Goal: Task Accomplishment & Management: Manage account settings

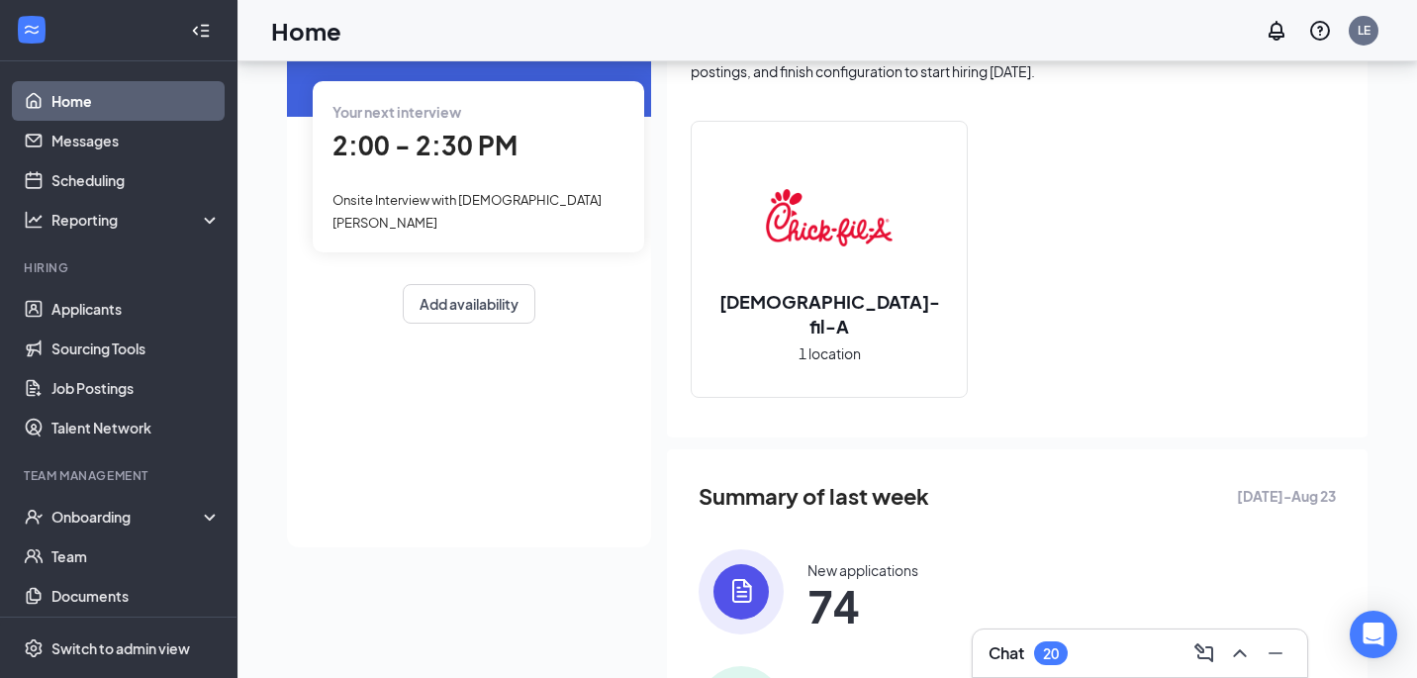
scroll to position [246, 0]
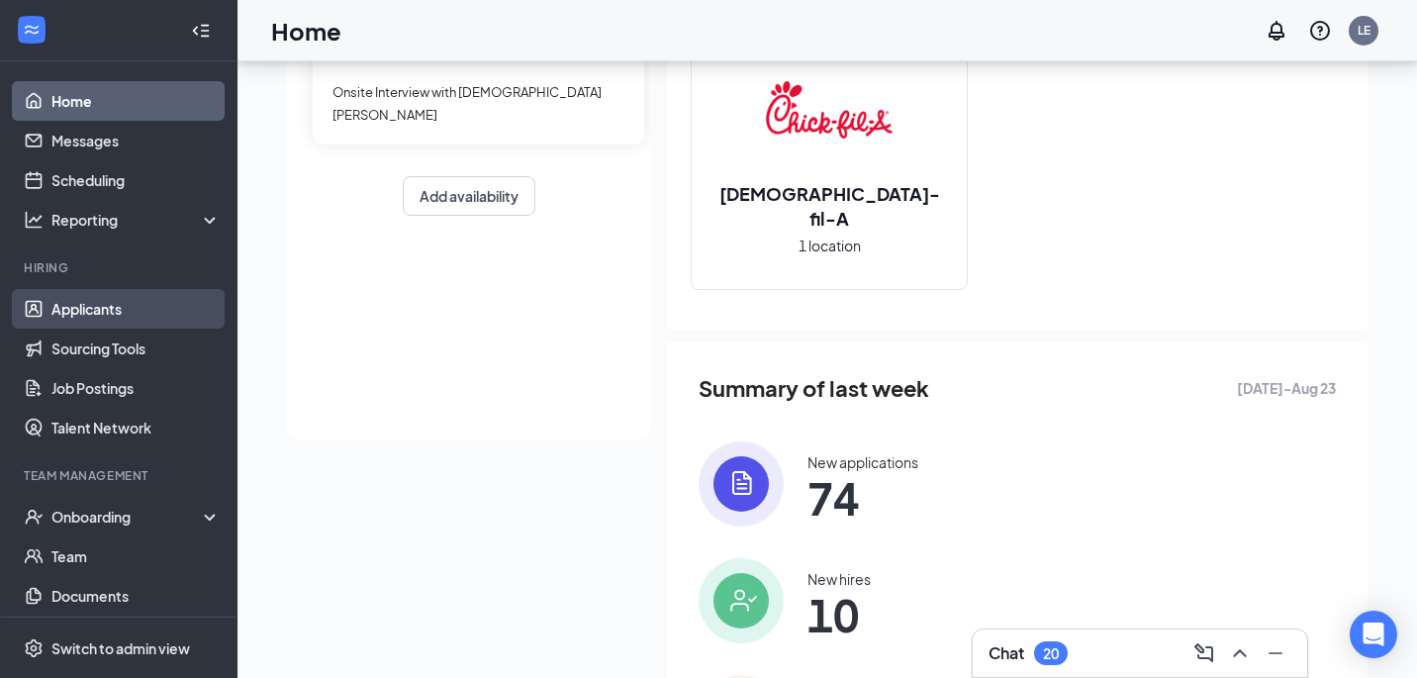
click at [177, 306] on link "Applicants" at bounding box center [135, 309] width 169 height 40
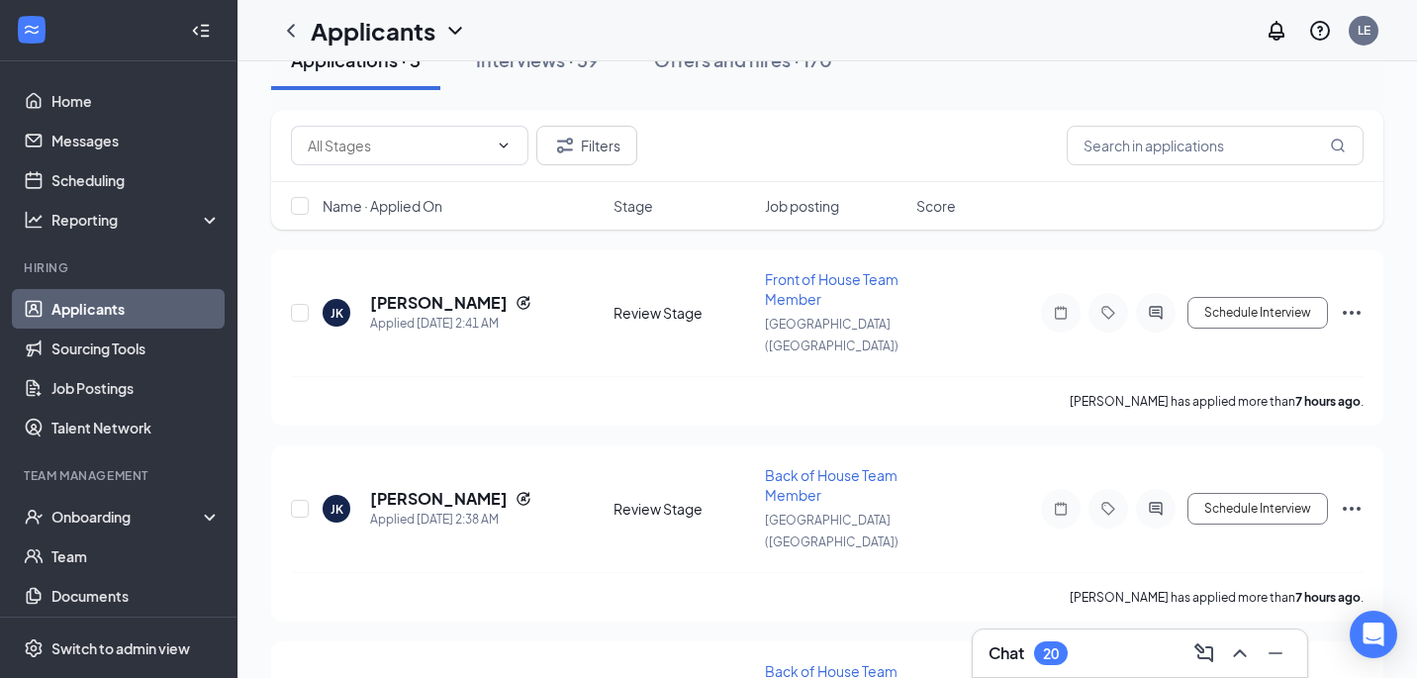
scroll to position [185, 0]
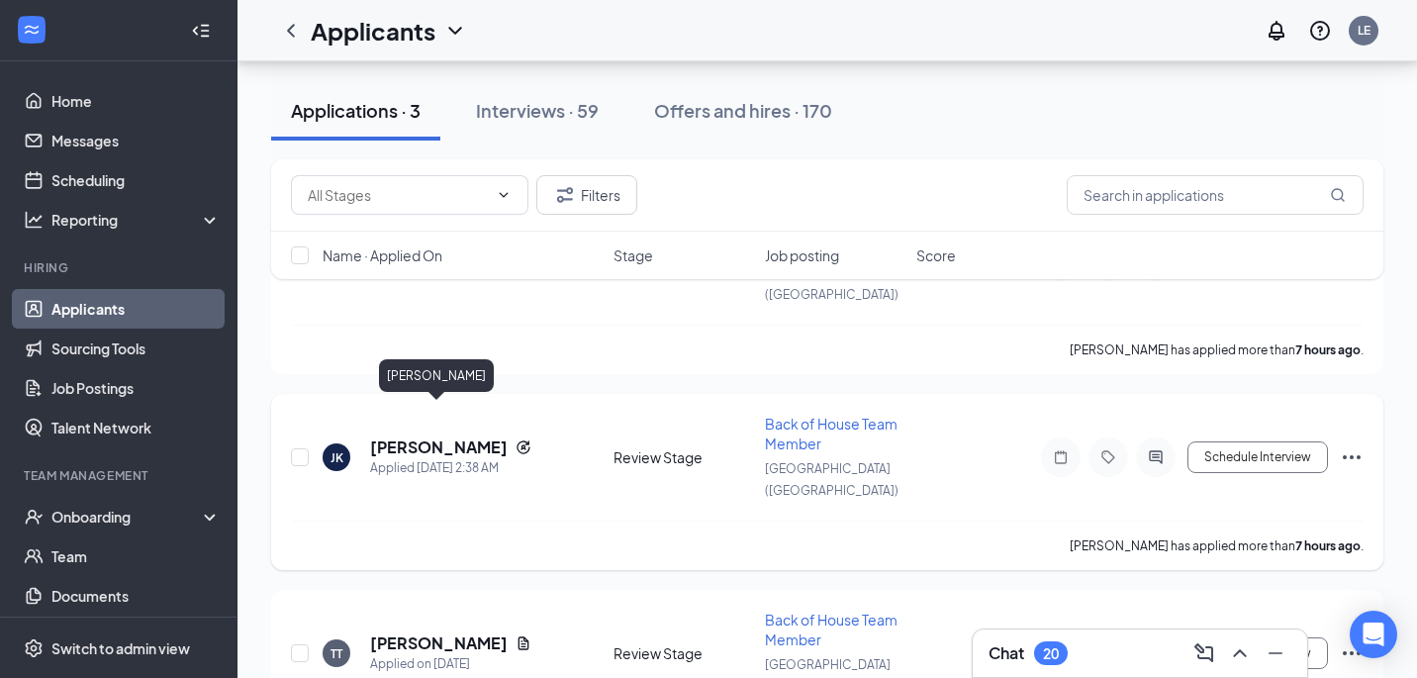
click at [383, 436] on h5 "[PERSON_NAME]" at bounding box center [439, 447] width 138 height 22
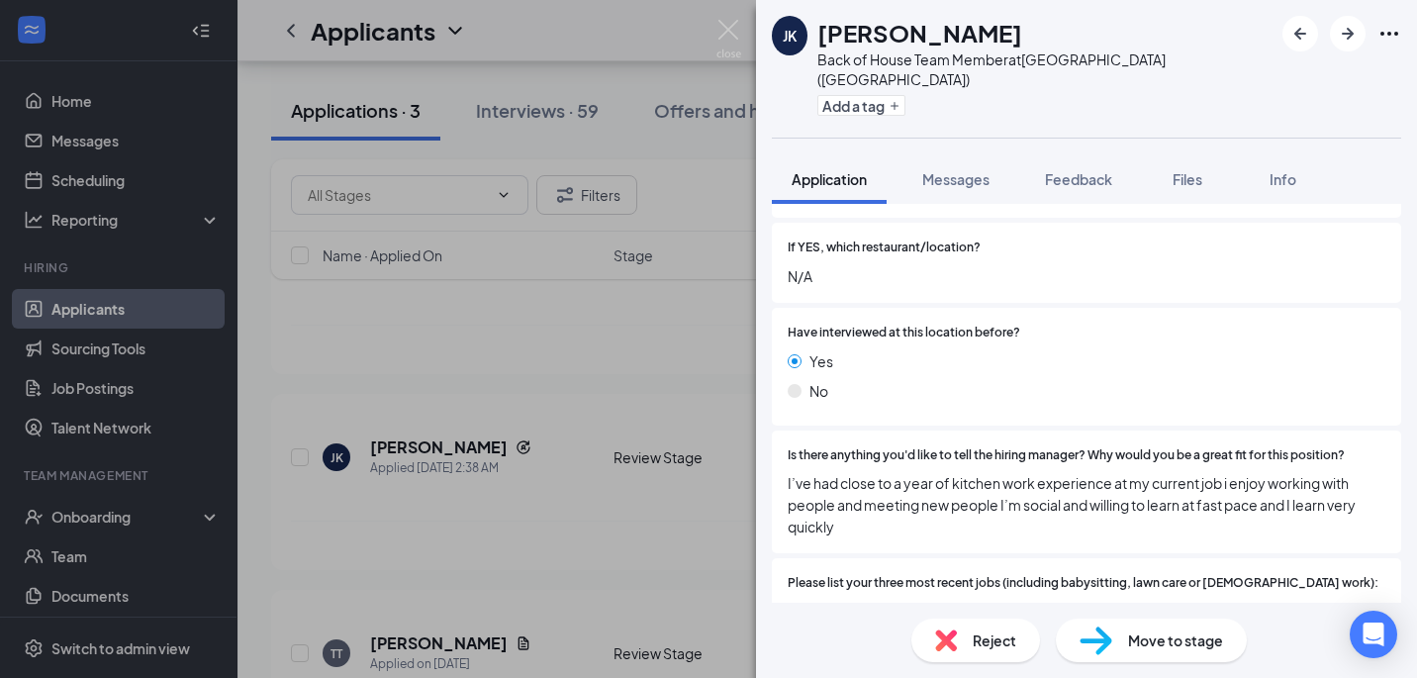
scroll to position [475, 0]
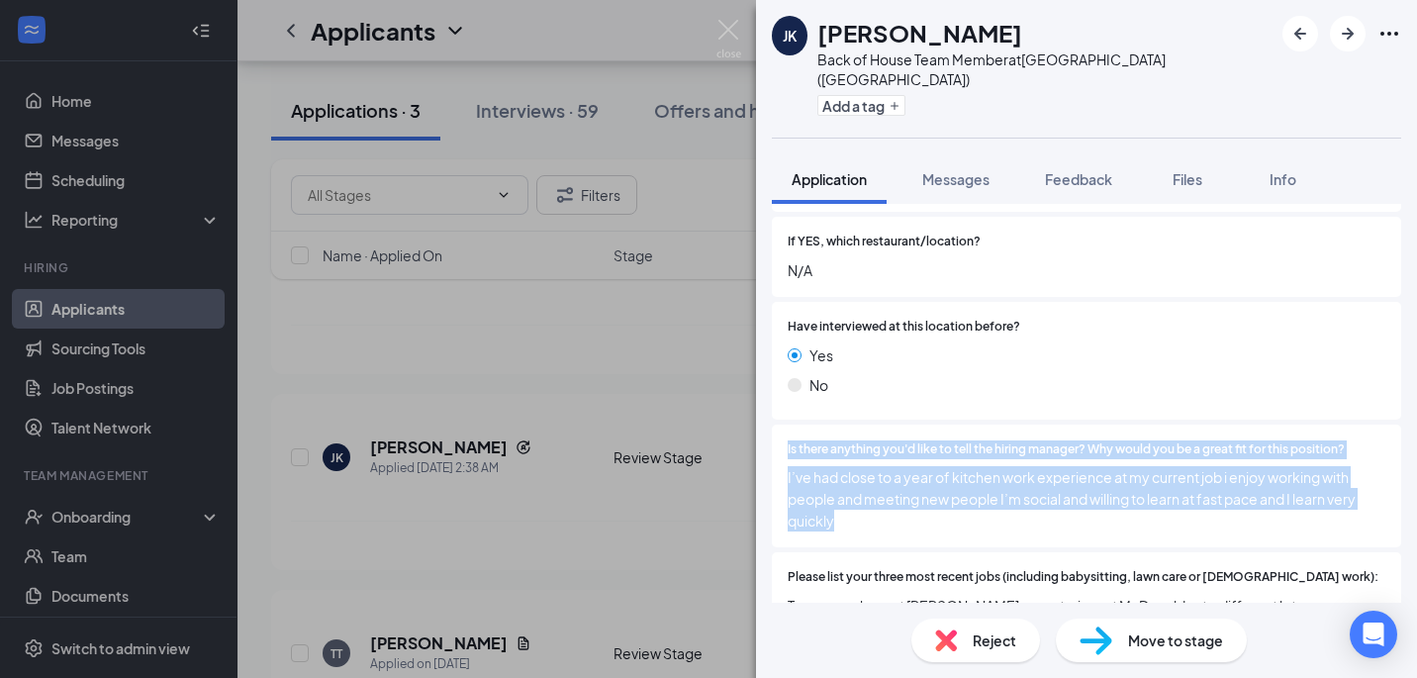
drag, startPoint x: 945, startPoint y: 473, endPoint x: 937, endPoint y: 383, distance: 90.4
click at [937, 425] on div "Is there anything you'd like to tell the hiring manager? Why would you be a gre…" at bounding box center [1086, 487] width 629 height 124
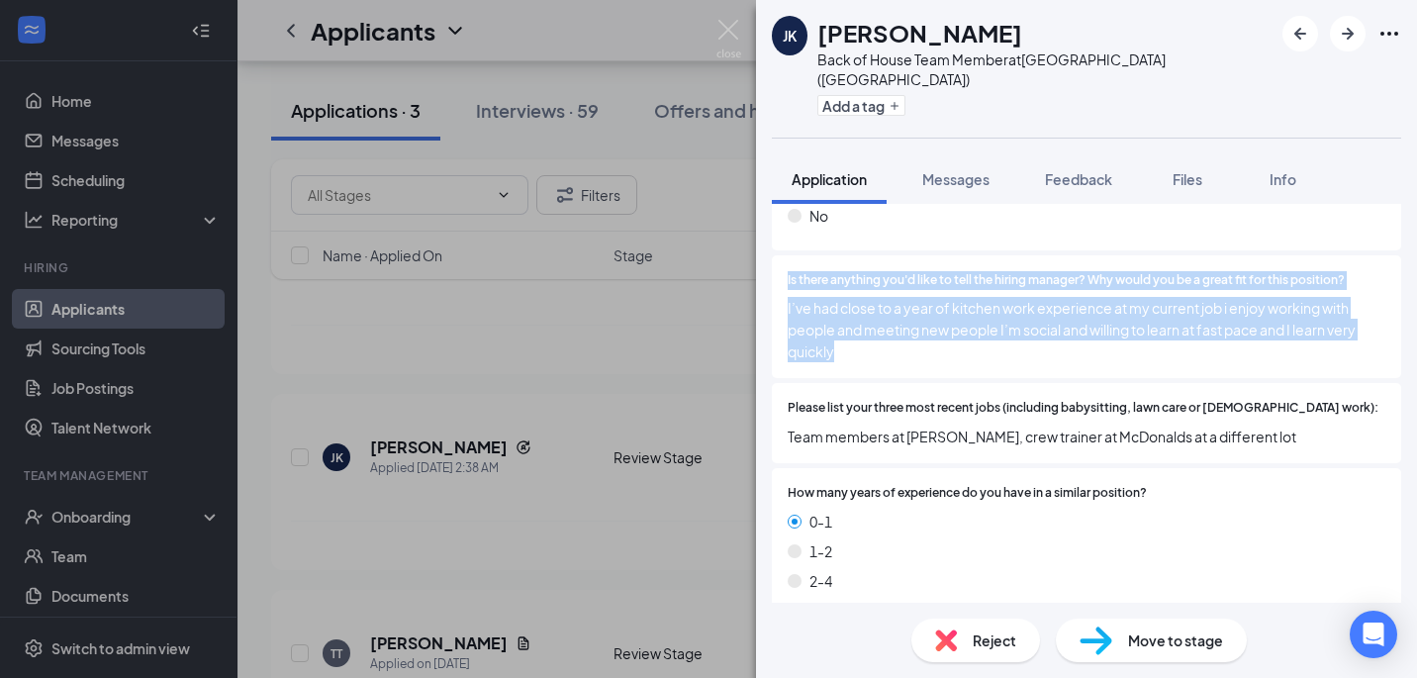
scroll to position [646, 0]
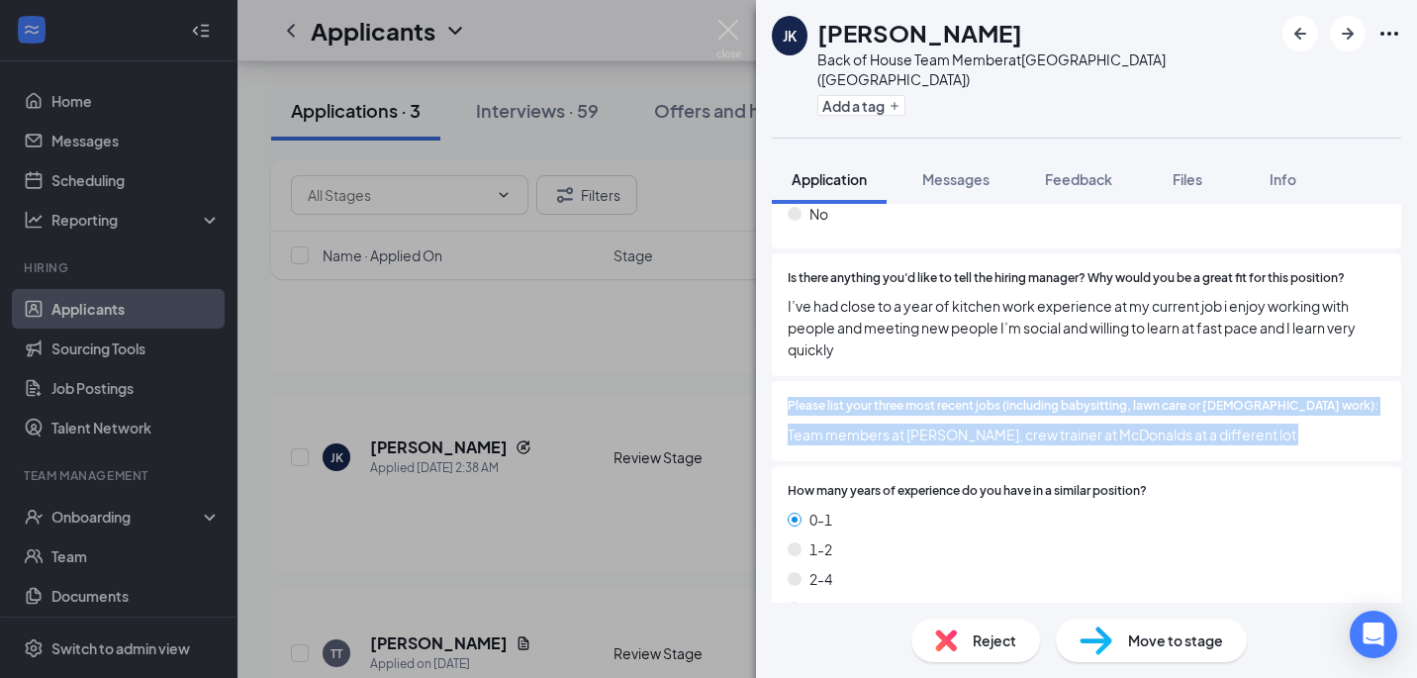
drag, startPoint x: 935, startPoint y: 426, endPoint x: 906, endPoint y: 337, distance: 92.6
click at [907, 340] on div "Have you ever worked for [DEMOGRAPHIC_DATA]-fil-A, Inc. or a [DEMOGRAPHIC_DATA]…" at bounding box center [1086, 276] width 629 height 744
click at [906, 381] on div "Please list your three most recent jobs (including babysitting, lawn care or [D…" at bounding box center [1086, 421] width 629 height 80
drag, startPoint x: 906, startPoint y: 337, endPoint x: 1015, endPoint y: 484, distance: 182.5
click at [1021, 483] on div "Have you ever worked for [DEMOGRAPHIC_DATA]-fil-A, Inc. or a [DEMOGRAPHIC_DATA]…" at bounding box center [1086, 276] width 629 height 744
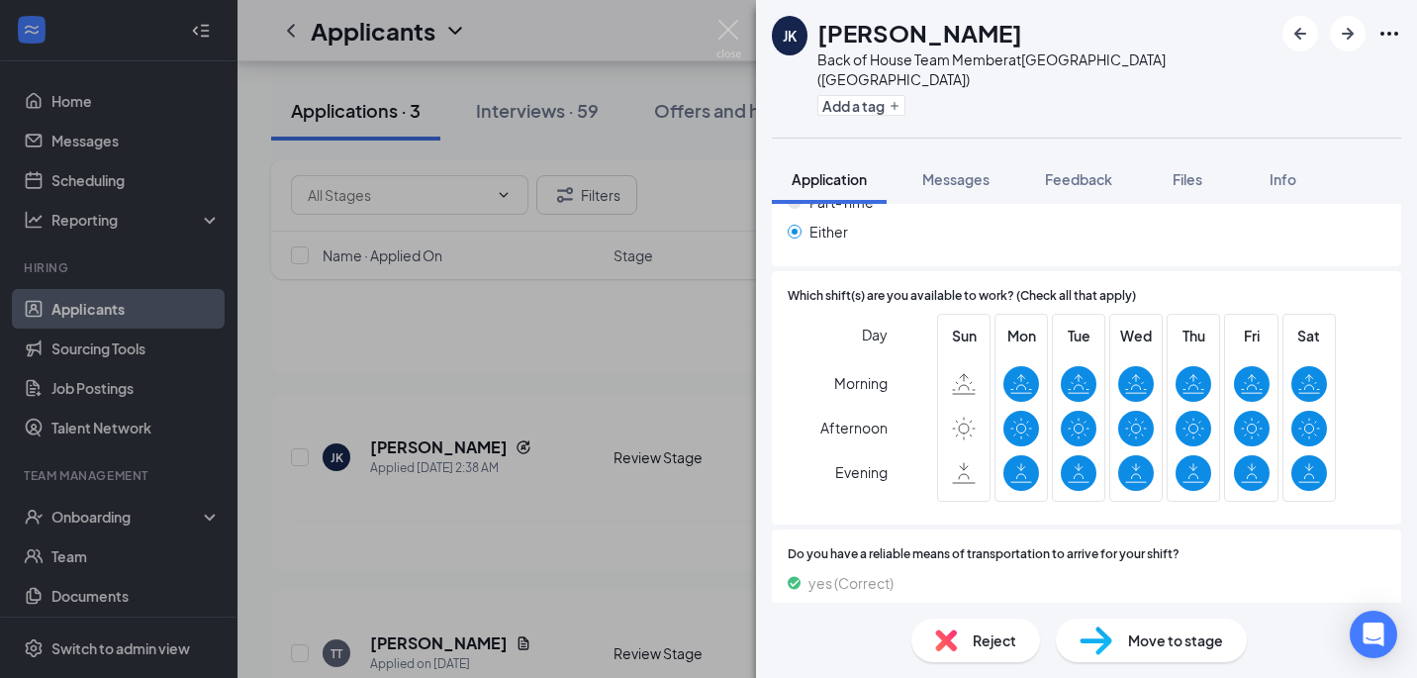
scroll to position [1844, 0]
click at [1112, 636] on div "Move to stage" at bounding box center [1151, 640] width 191 height 44
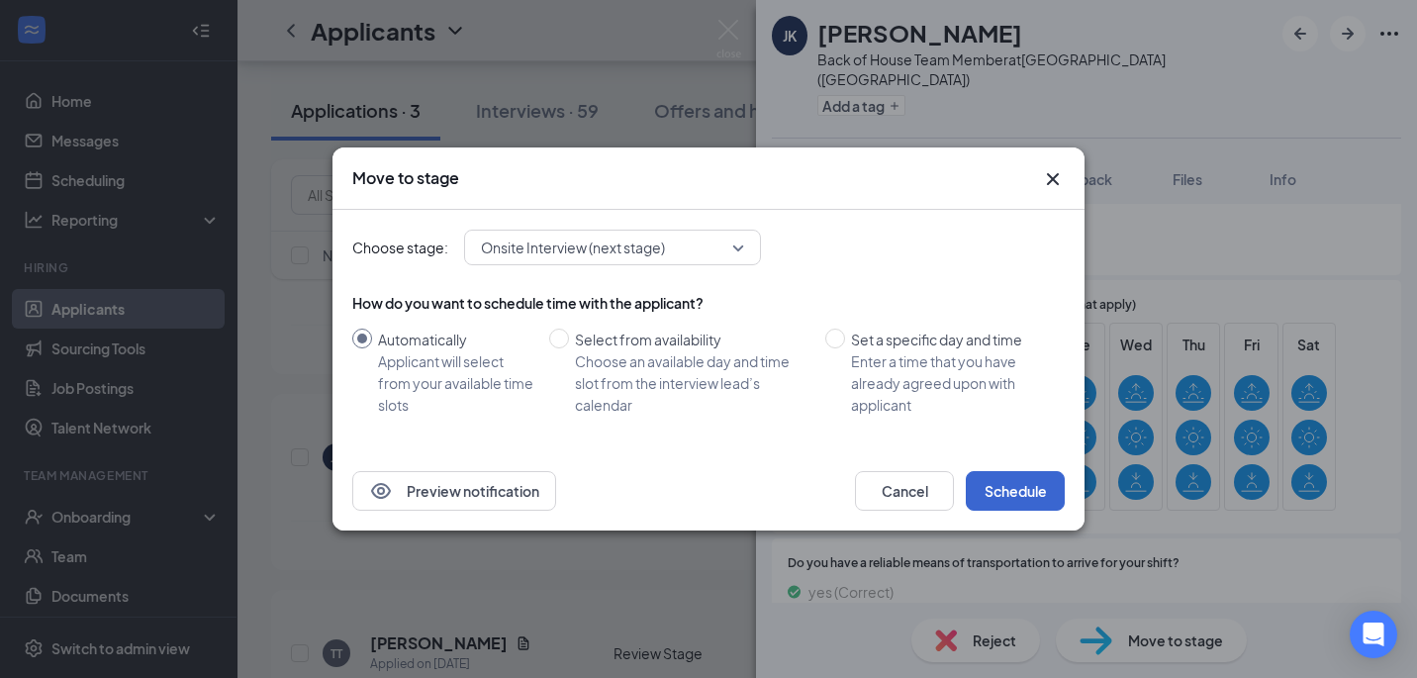
click at [1015, 492] on button "Schedule" at bounding box center [1015, 491] width 99 height 40
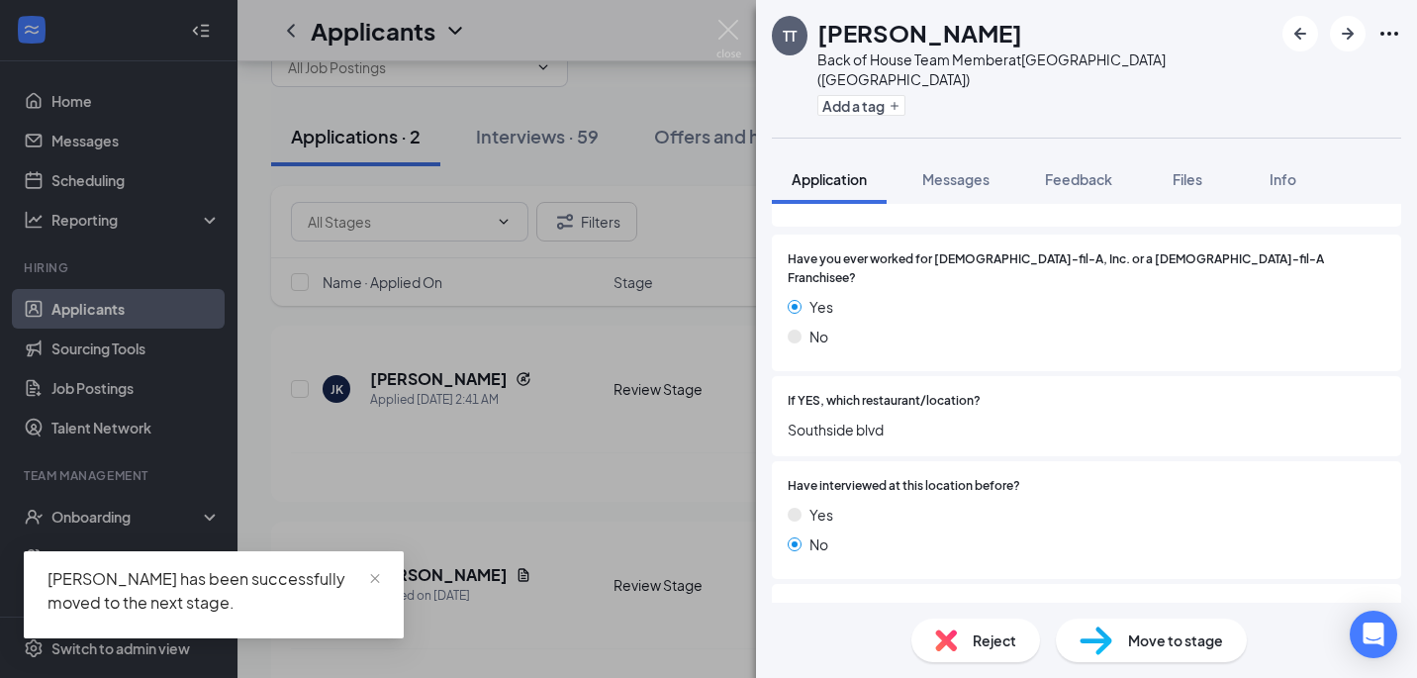
scroll to position [425, 0]
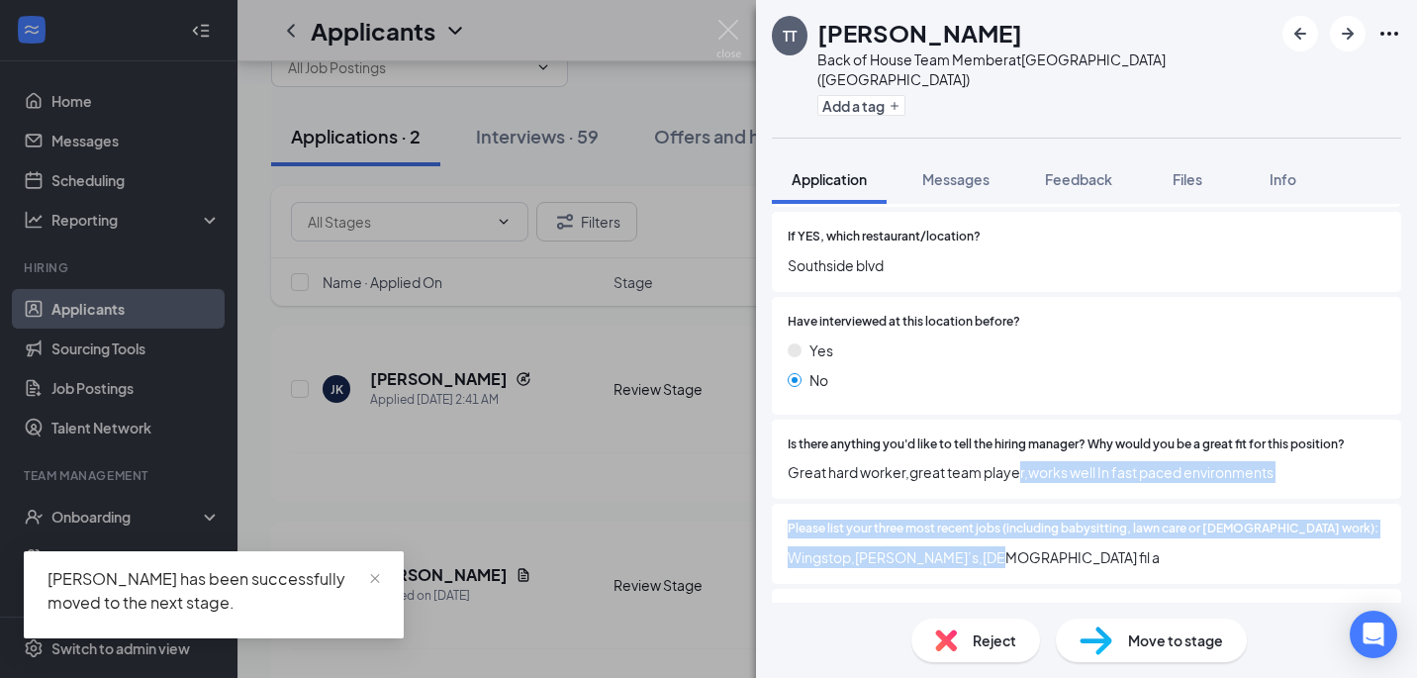
drag, startPoint x: 1028, startPoint y: 502, endPoint x: 1015, endPoint y: 416, distance: 87.1
click at [1015, 416] on div "Have you ever worked for [DEMOGRAPHIC_DATA]-fil-A, Inc. or a [DEMOGRAPHIC_DATA]…" at bounding box center [1086, 420] width 629 height 701
click at [1015, 435] on div "Is there anything you'd like to tell the hiring manager? Why would you be a gre…" at bounding box center [1087, 459] width 598 height 48
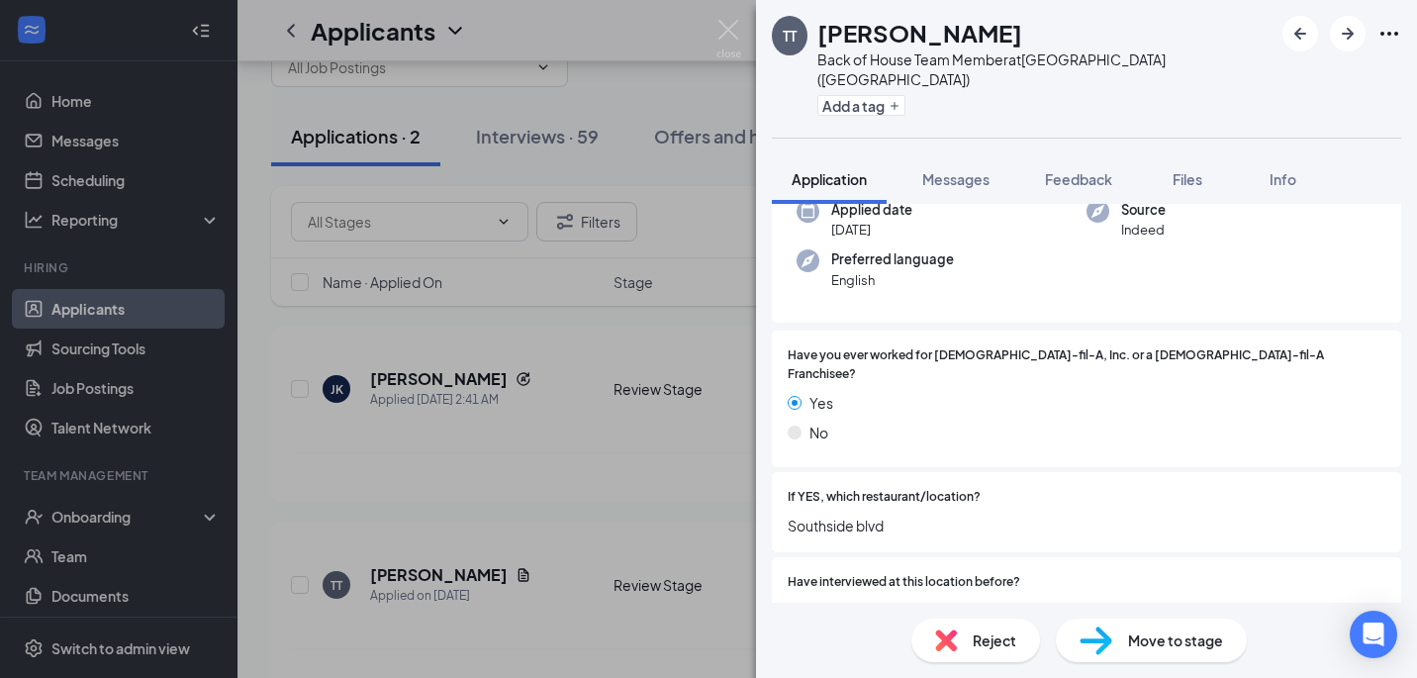
scroll to position [132, 0]
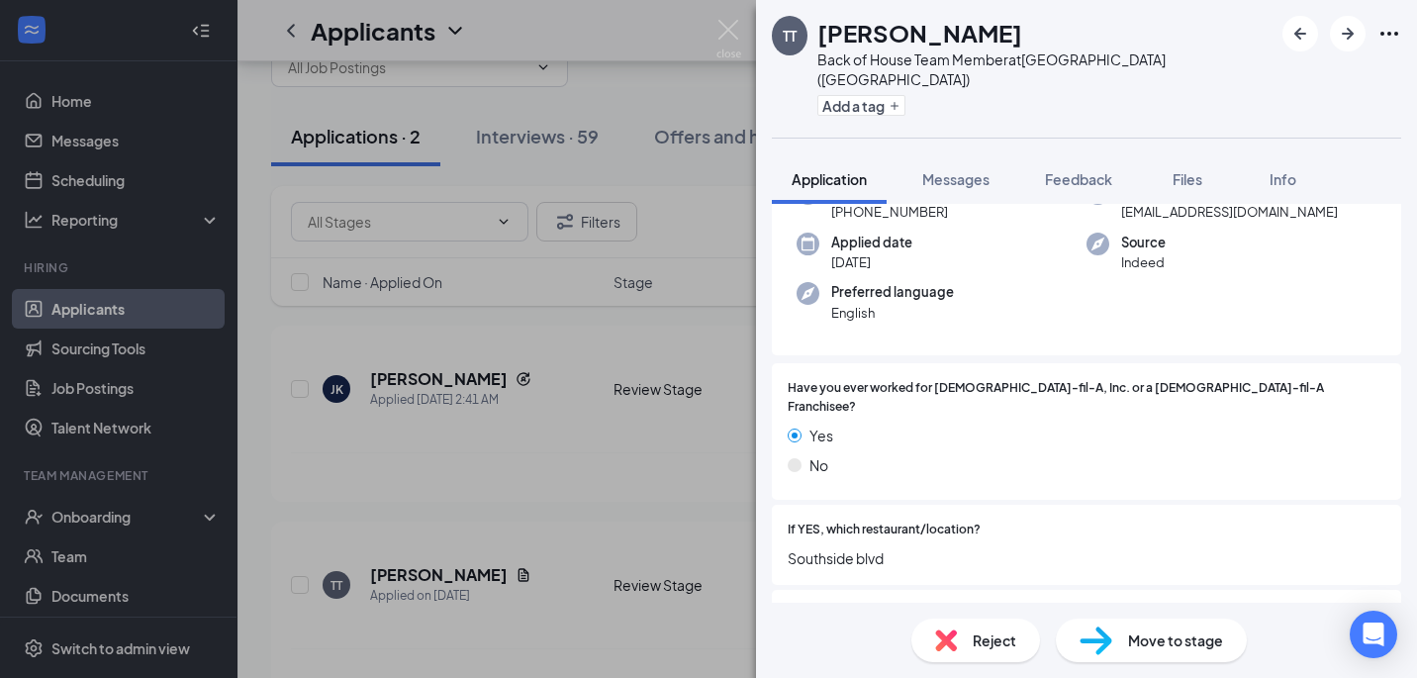
click at [1138, 640] on span "Move to stage" at bounding box center [1175, 640] width 95 height 22
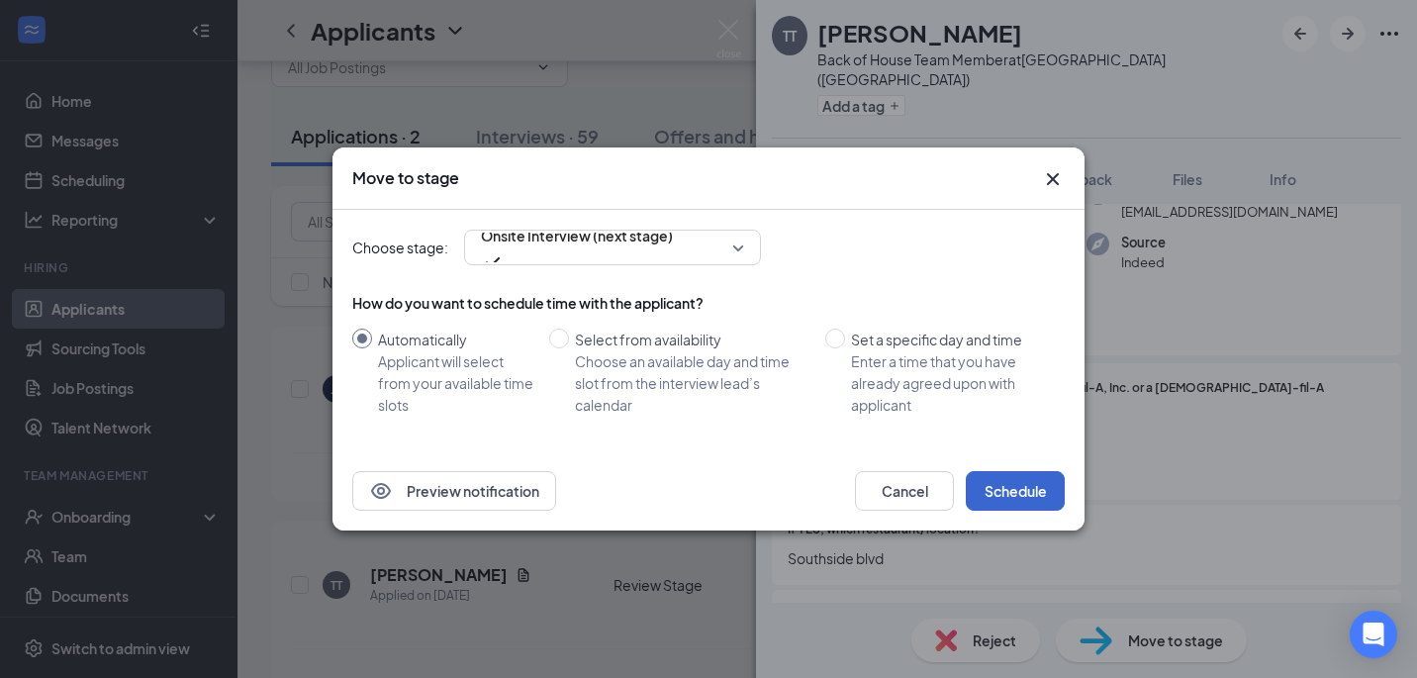
click at [1020, 493] on button "Schedule" at bounding box center [1015, 491] width 99 height 40
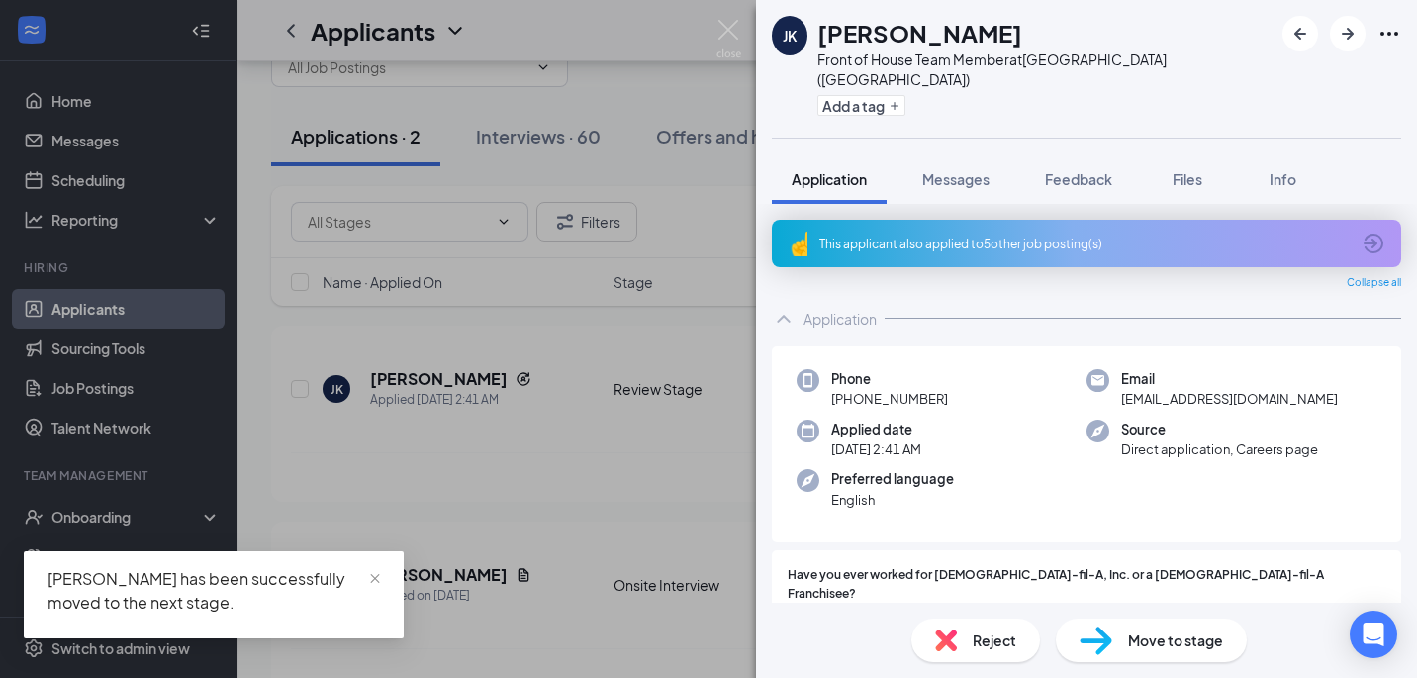
click at [987, 653] on div "Reject" at bounding box center [975, 640] width 129 height 44
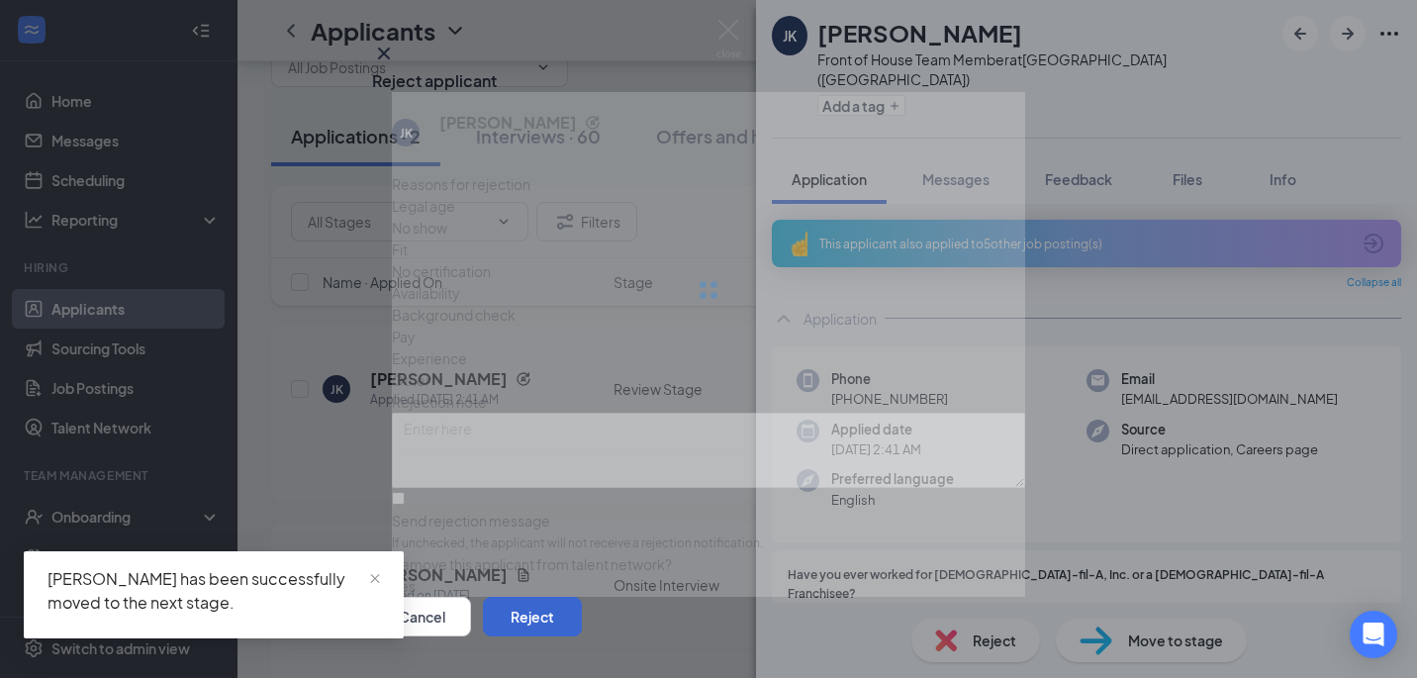
click at [582, 597] on button "Reject" at bounding box center [532, 617] width 99 height 40
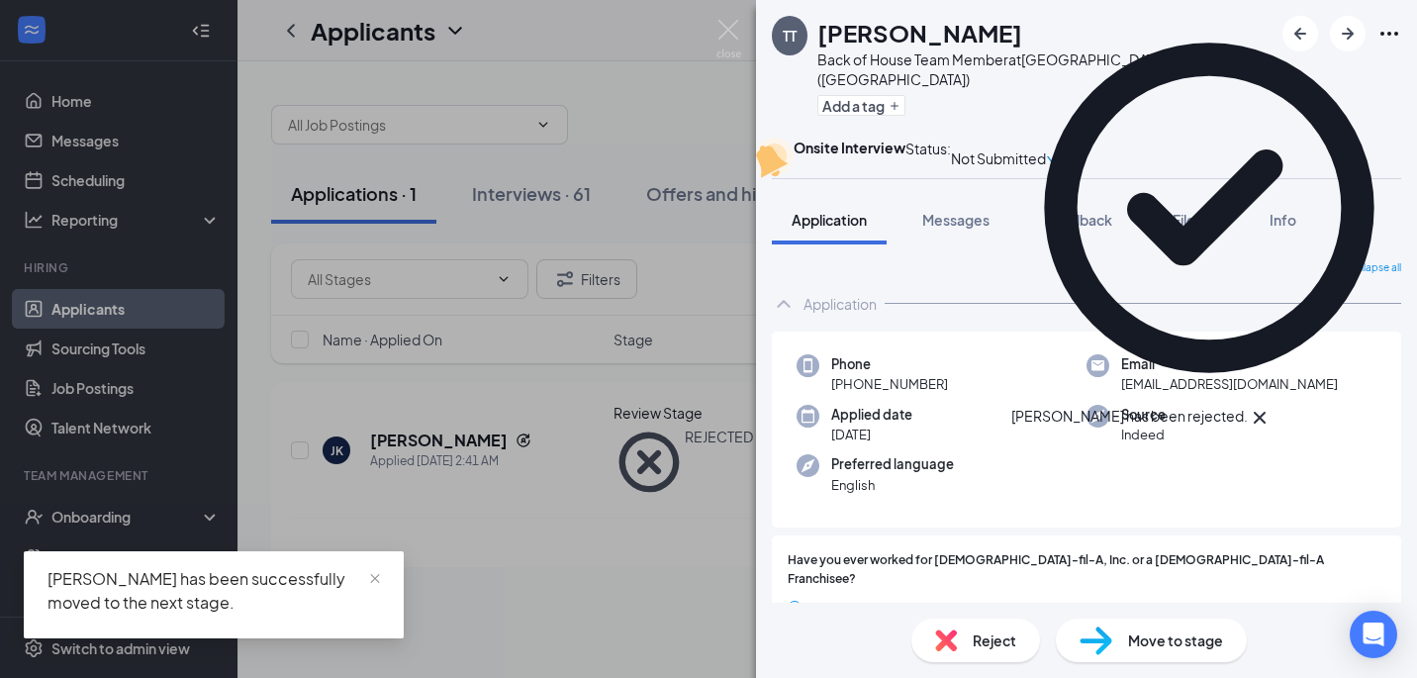
click at [640, 541] on div "TT [PERSON_NAME] Back of House Team Member at [GEOGRAPHIC_DATA] ([GEOGRAPHIC_DA…" at bounding box center [708, 339] width 1417 height 678
